Goal: Information Seeking & Learning: Learn about a topic

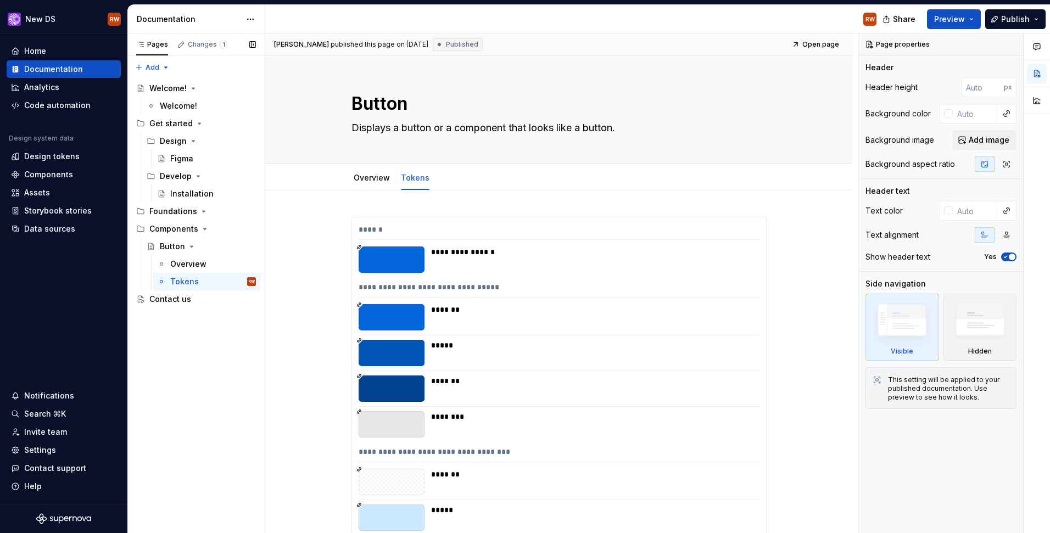
click at [221, 349] on div "Pages Changes 1 Add Accessibility guide for tree Page tree. Navigate the tree w…" at bounding box center [195, 284] width 137 height 500
click at [178, 264] on div "Overview" at bounding box center [188, 264] width 36 height 11
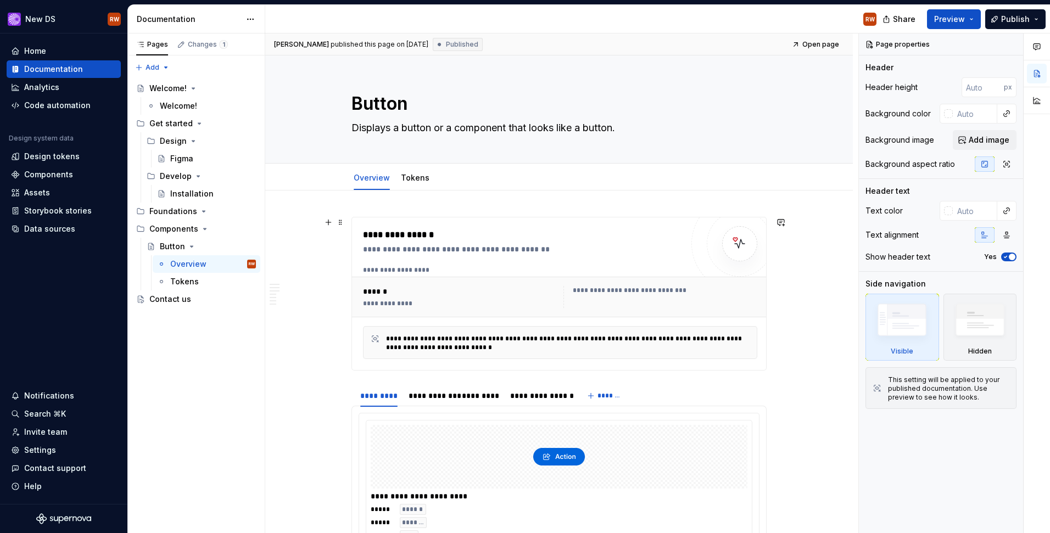
scroll to position [81, 0]
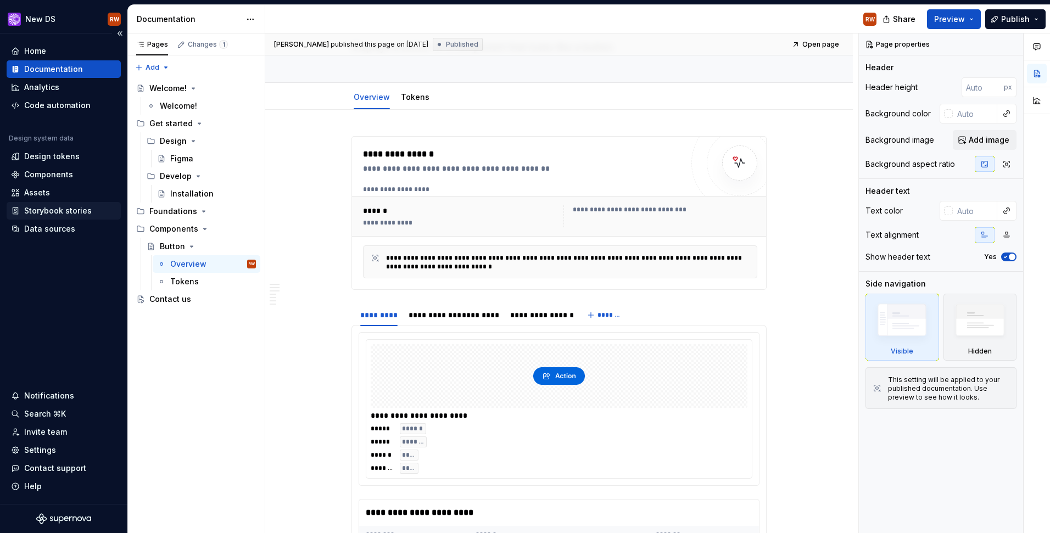
type textarea "*"
click at [68, 202] on div "Storybook stories" at bounding box center [64, 211] width 114 height 18
